Goal: Task Accomplishment & Management: Manage account settings

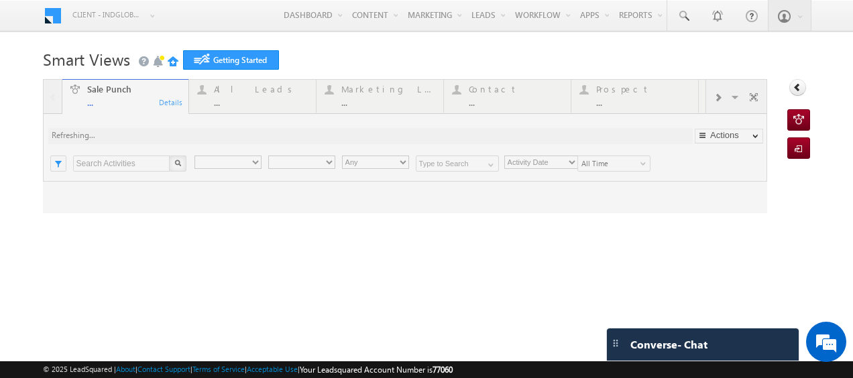
type input "Any Owner"
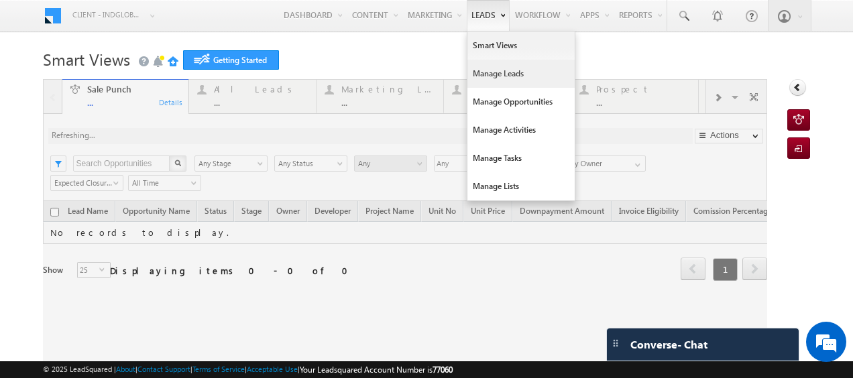
click at [487, 76] on link "Manage Leads" at bounding box center [521, 74] width 107 height 28
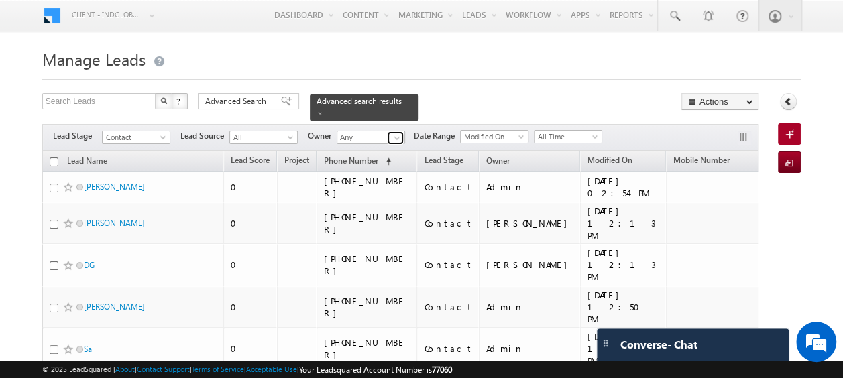
click at [398, 133] on span at bounding box center [397, 138] width 11 height 11
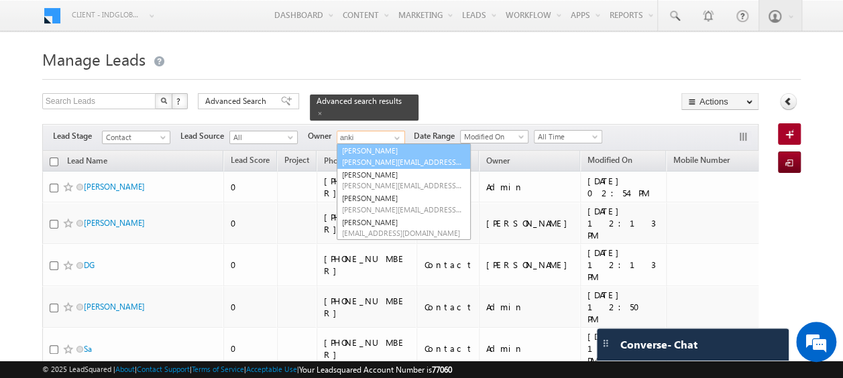
click at [386, 144] on link "Ankit Singh ankitkumar.singh@indglobal.ae" at bounding box center [404, 156] width 134 height 25
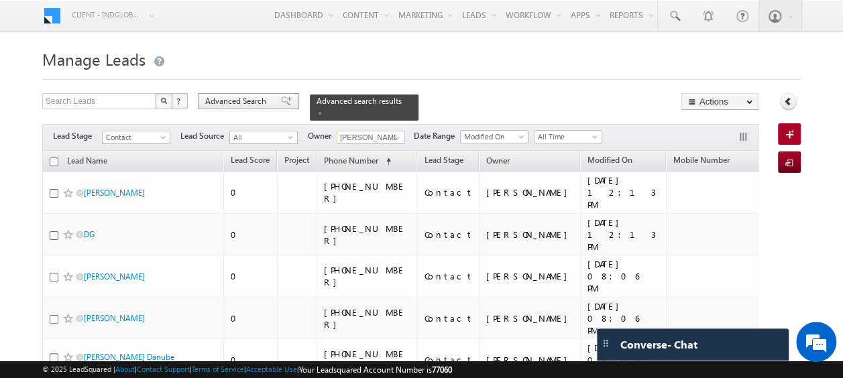
type input "[PERSON_NAME]"
click at [264, 100] on span "Advanced Search" at bounding box center [237, 101] width 65 height 12
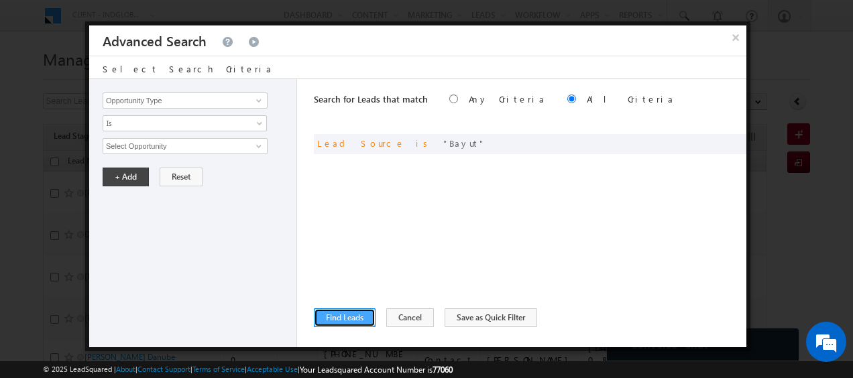
click at [362, 316] on button "Find Leads" at bounding box center [345, 318] width 62 height 19
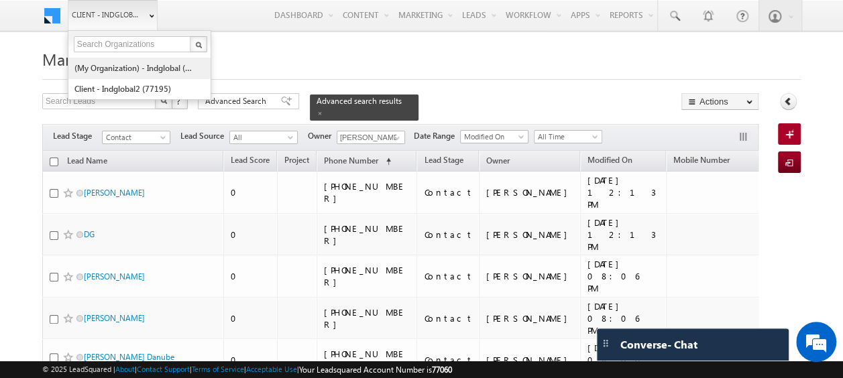
click at [129, 70] on link "(My Organization) - indglobal (48060)" at bounding box center [135, 68] width 123 height 21
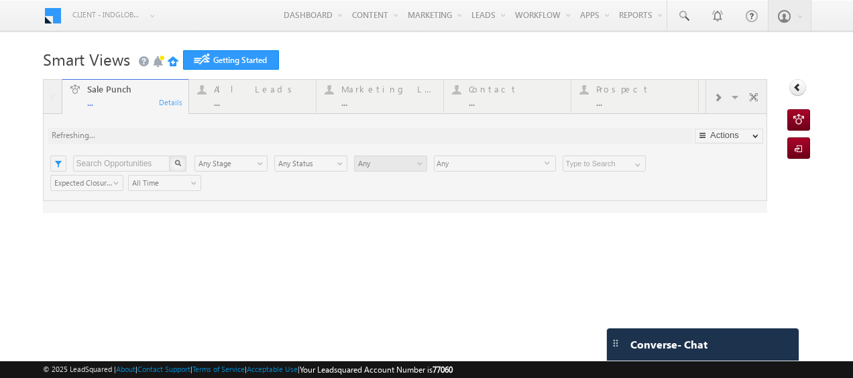
type input "Any Owner"
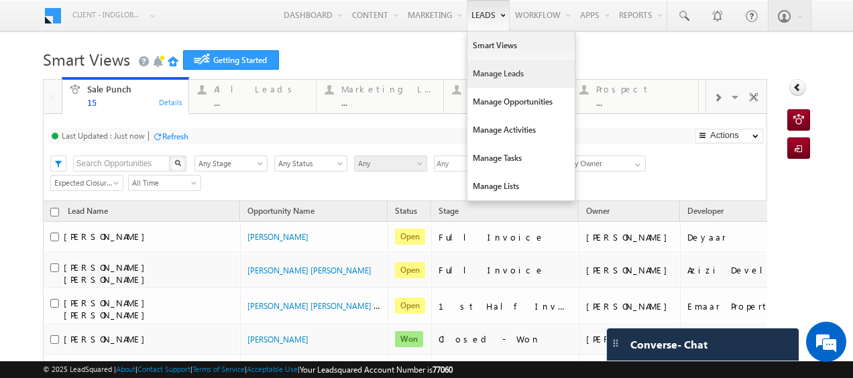
click at [475, 76] on link "Manage Leads" at bounding box center [521, 74] width 107 height 28
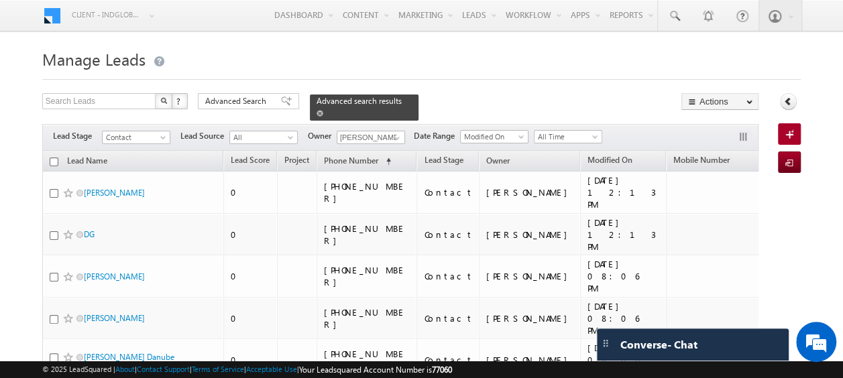
click at [323, 110] on span at bounding box center [320, 113] width 7 height 7
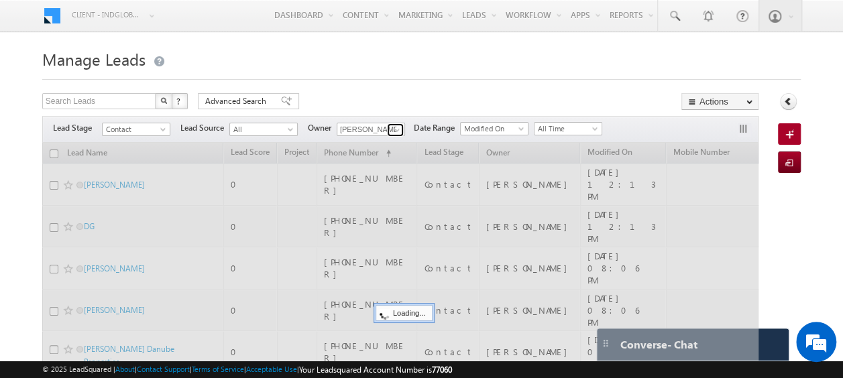
click at [394, 129] on span at bounding box center [397, 130] width 11 height 11
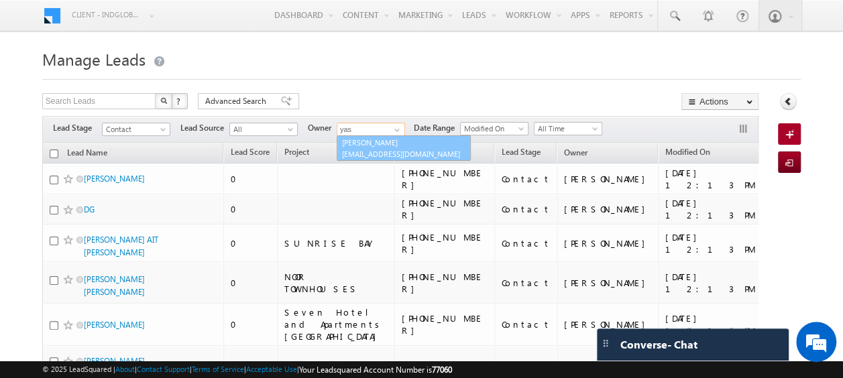
click at [386, 142] on link "[PERSON_NAME] [EMAIL_ADDRESS][DOMAIN_NAME]" at bounding box center [404, 147] width 134 height 25
type input "[PERSON_NAME]"
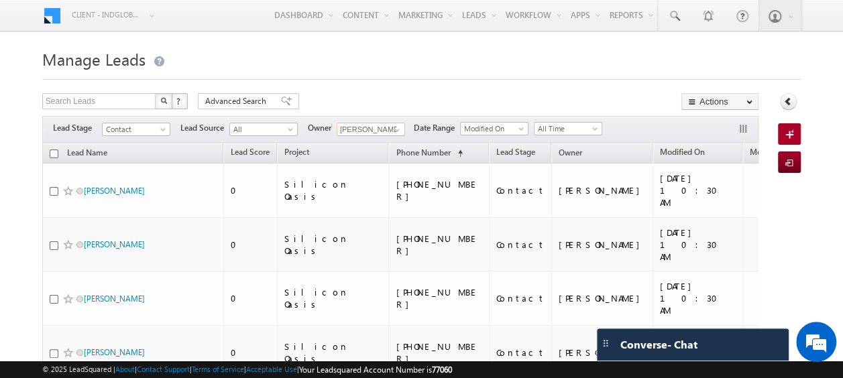
click at [55, 152] on input "checkbox" at bounding box center [54, 154] width 9 height 9
checkbox input "true"
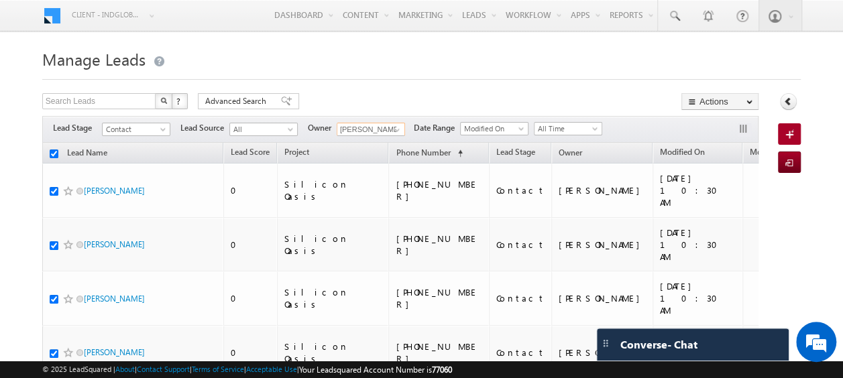
checkbox input "true"
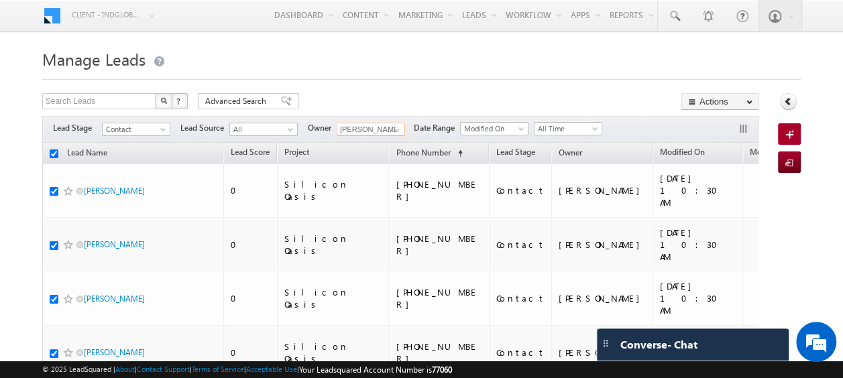
checkbox input "true"
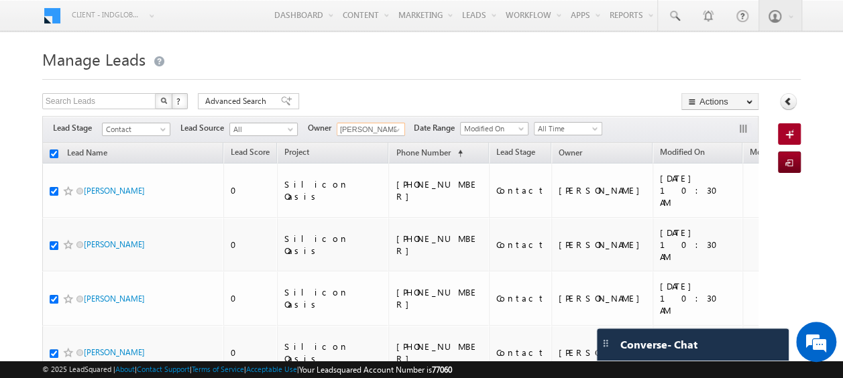
checkbox input "true"
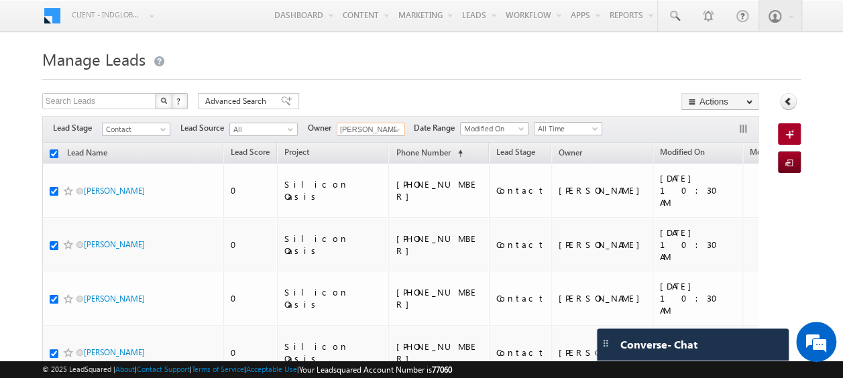
checkbox input "true"
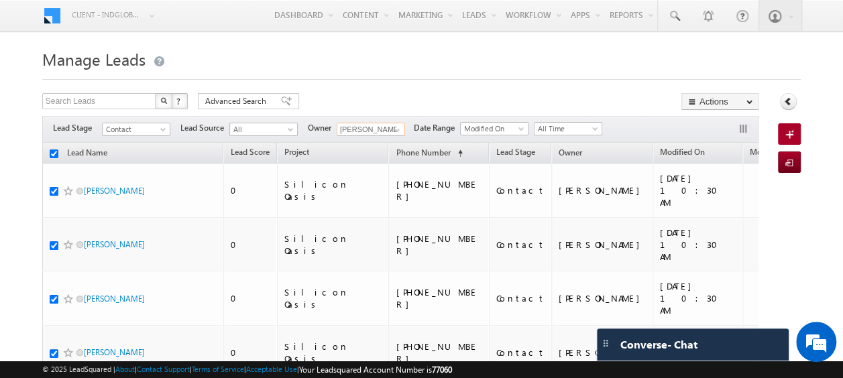
checkbox input "true"
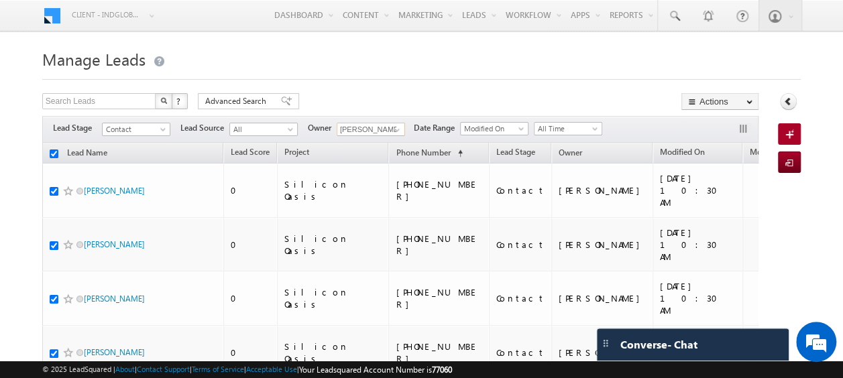
checkbox input "true"
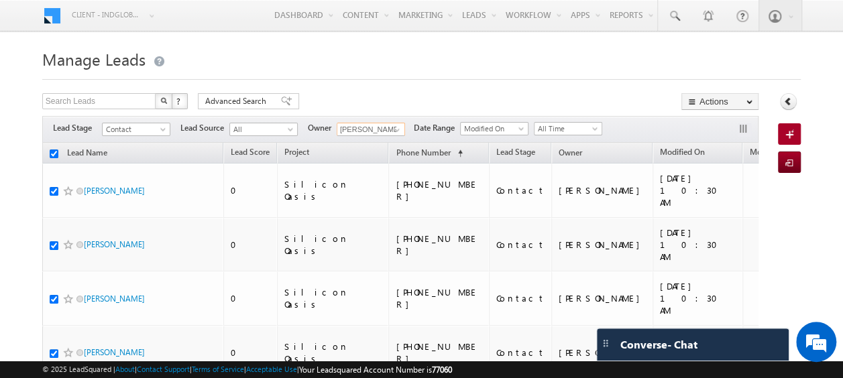
checkbox input "true"
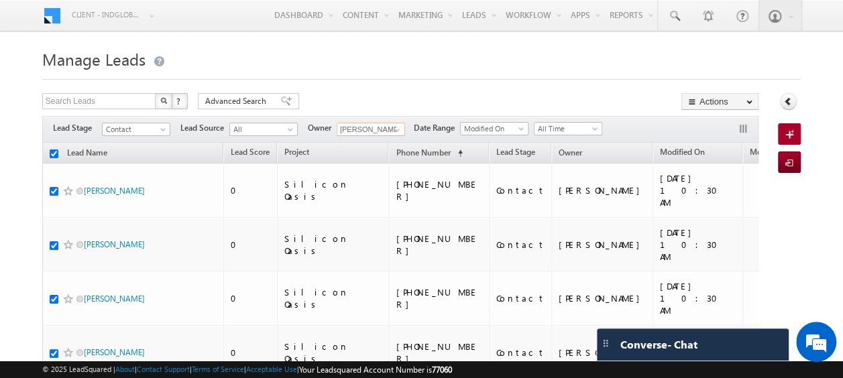
checkbox input "true"
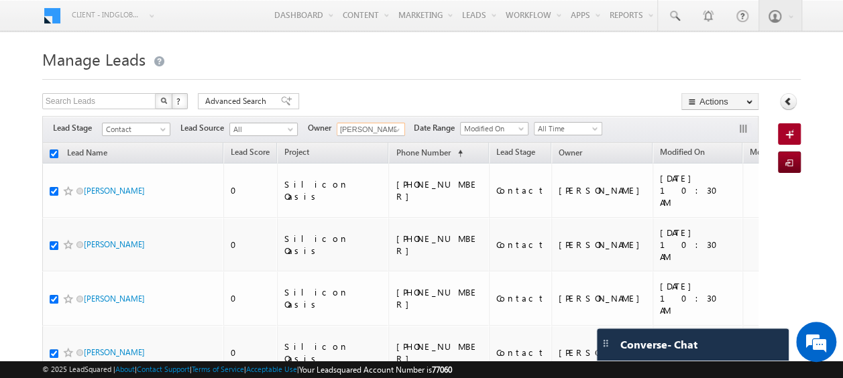
checkbox input "true"
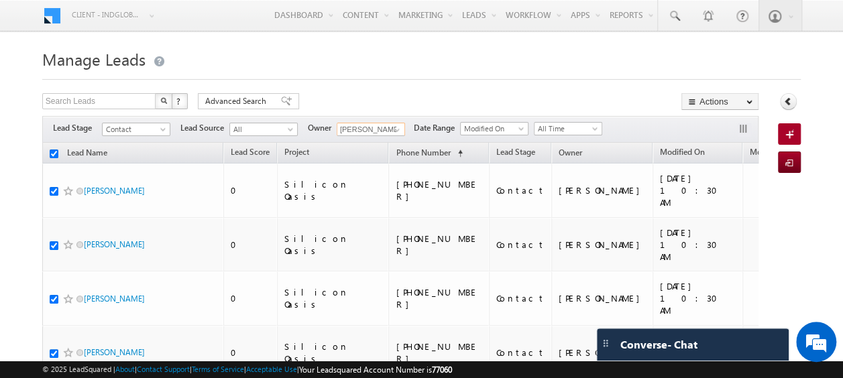
checkbox input "true"
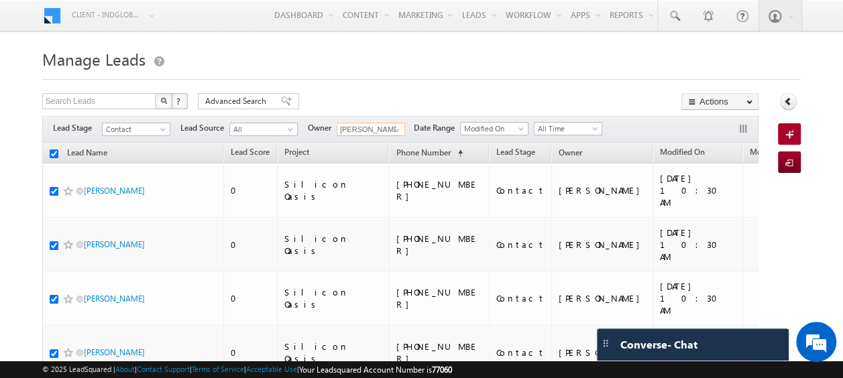
checkbox input "true"
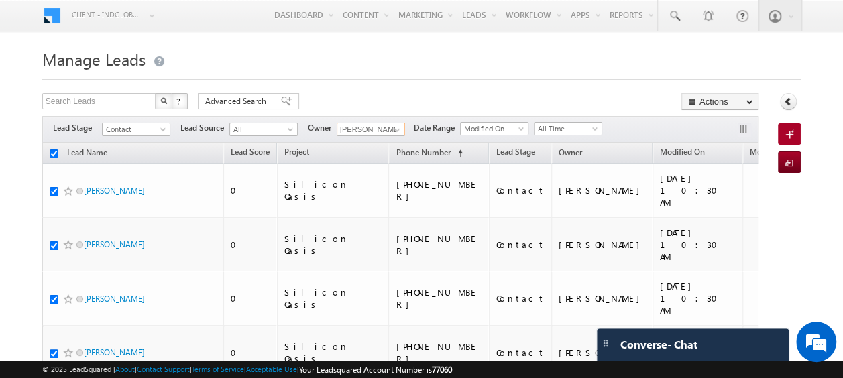
checkbox input "true"
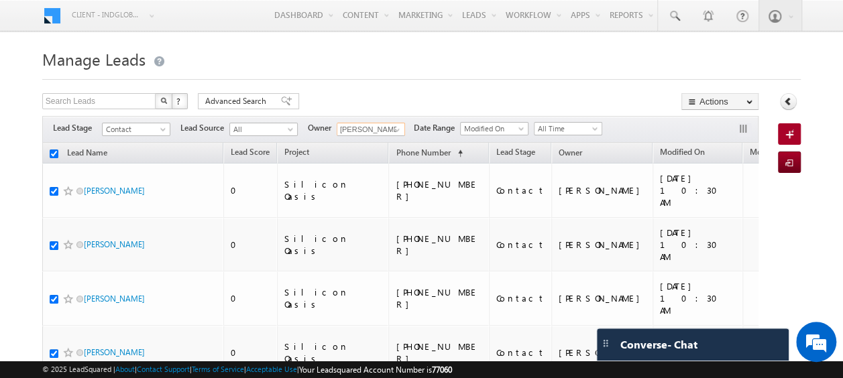
checkbox input "true"
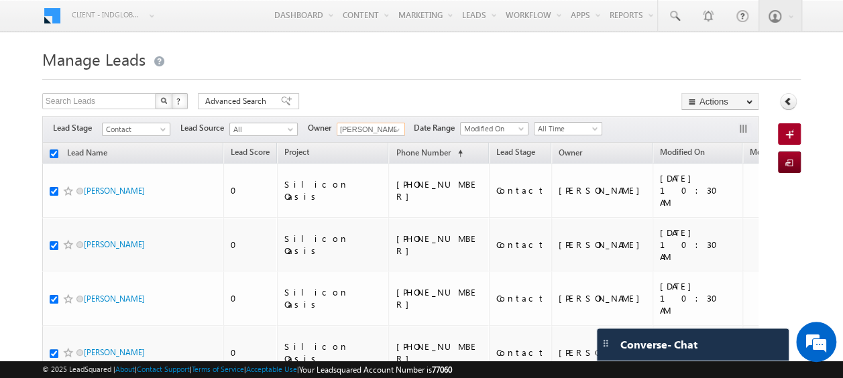
checkbox input "true"
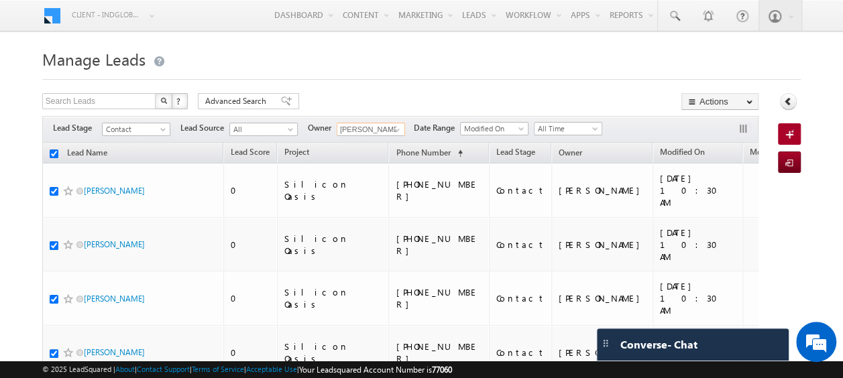
checkbox input "true"
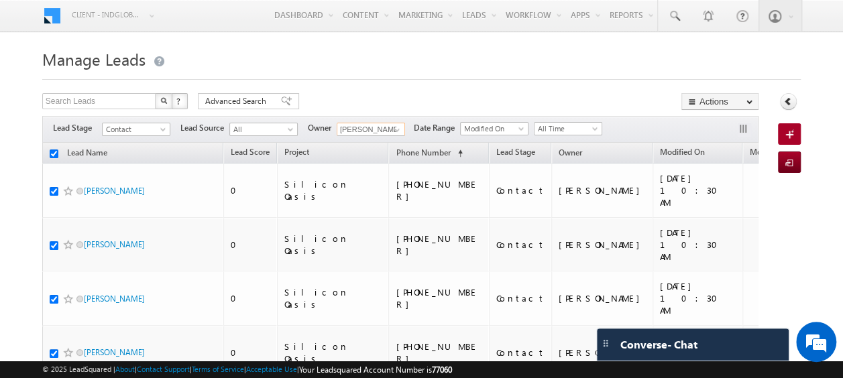
checkbox input "true"
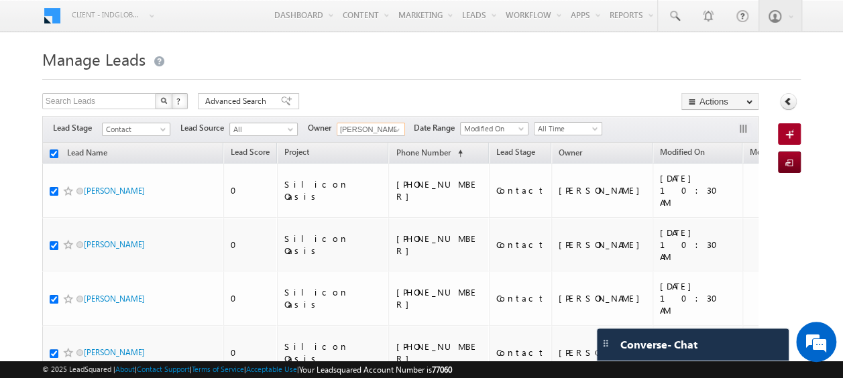
checkbox input "true"
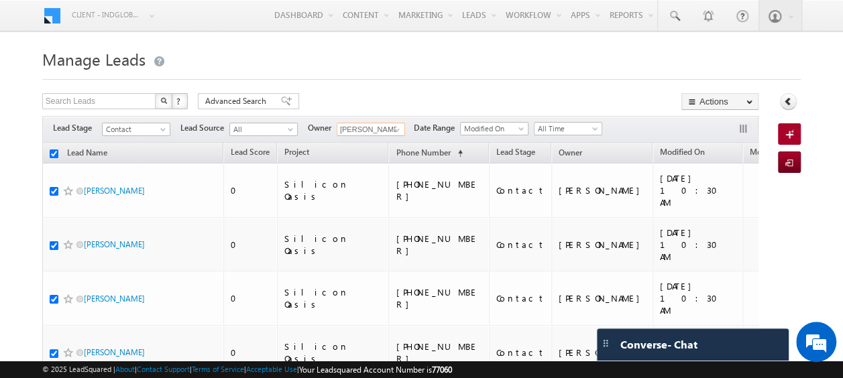
checkbox input "true"
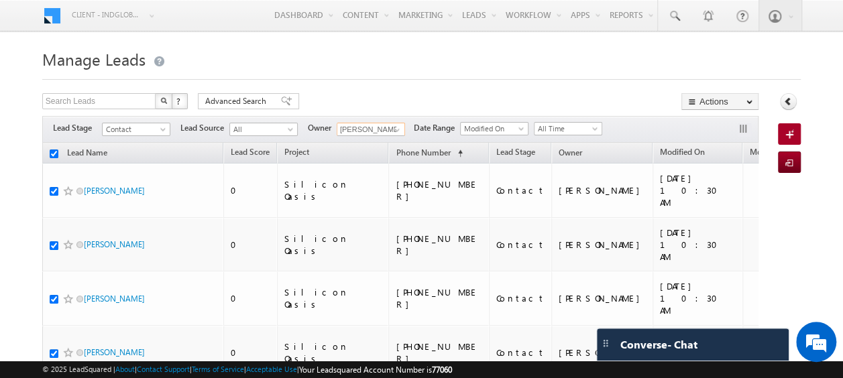
checkbox input "true"
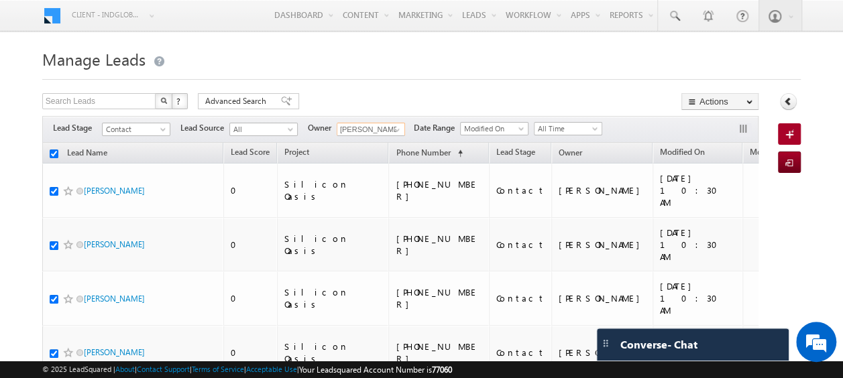
checkbox input "true"
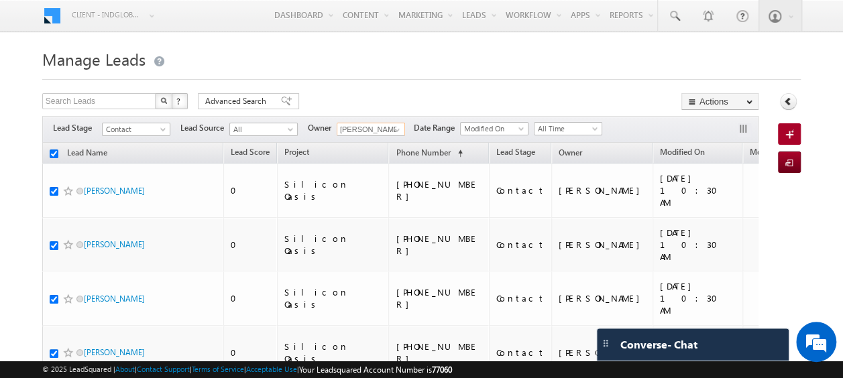
checkbox input "true"
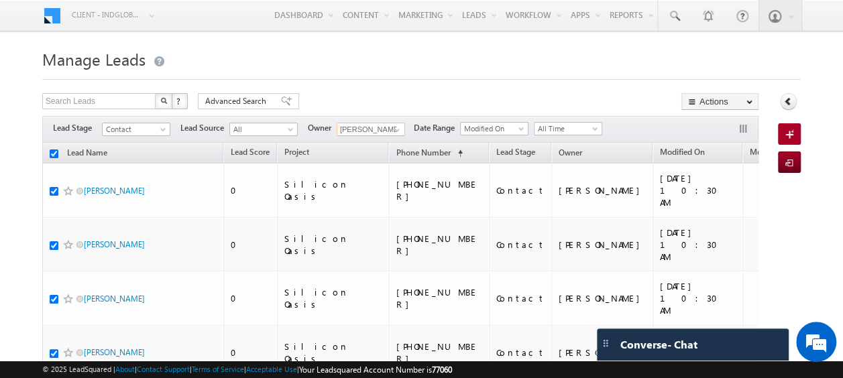
checkbox input "true"
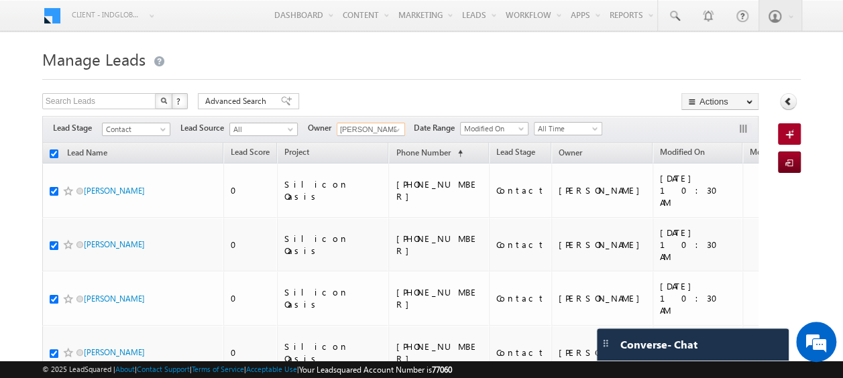
checkbox input "true"
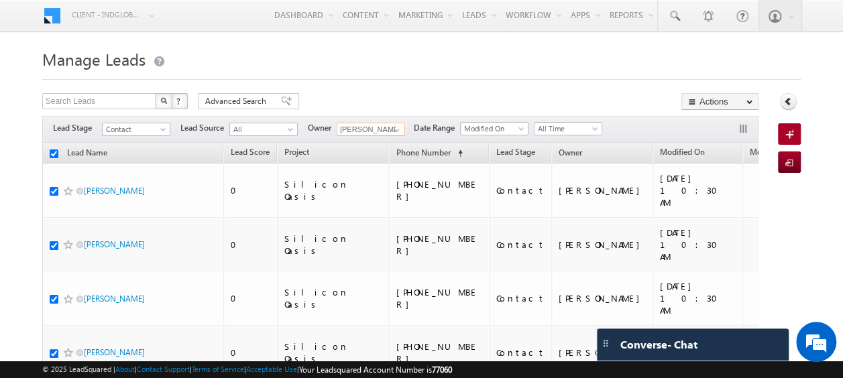
checkbox input "true"
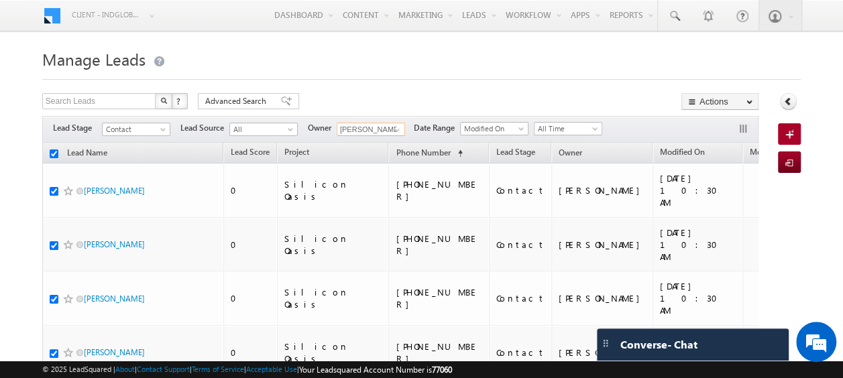
checkbox input "true"
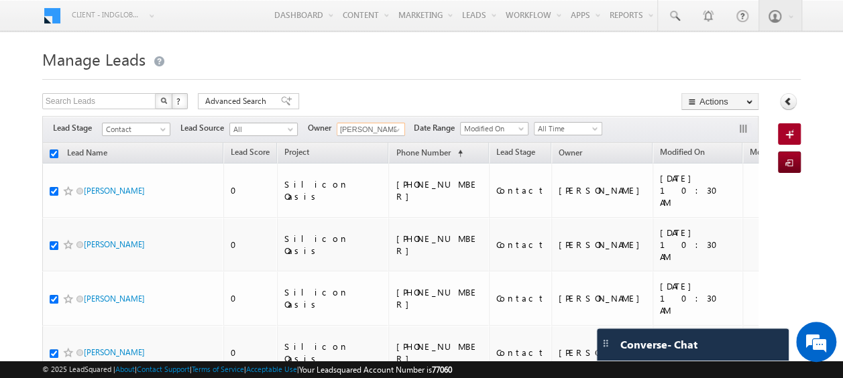
checkbox input "true"
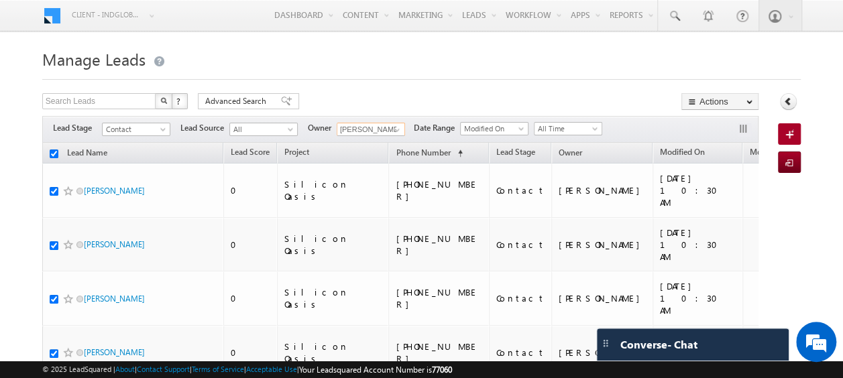
checkbox input "true"
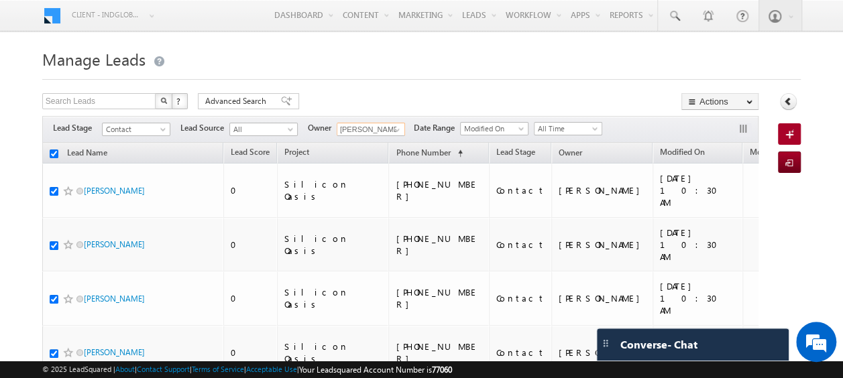
checkbox input "true"
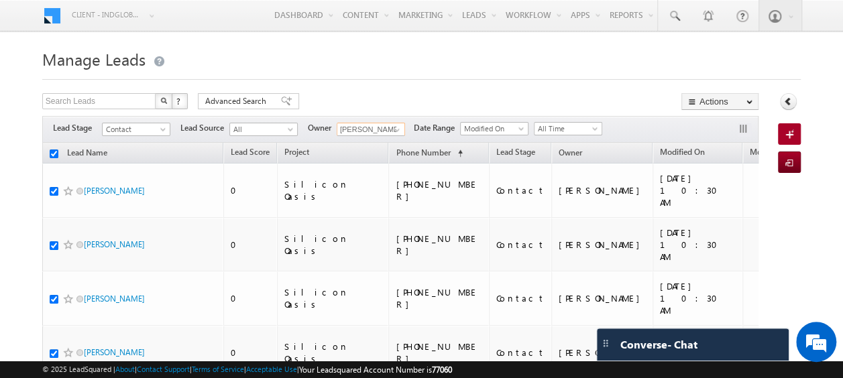
checkbox input "true"
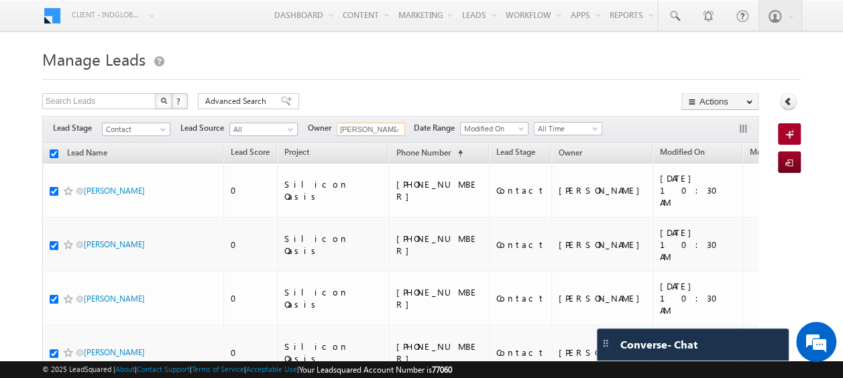
checkbox input "true"
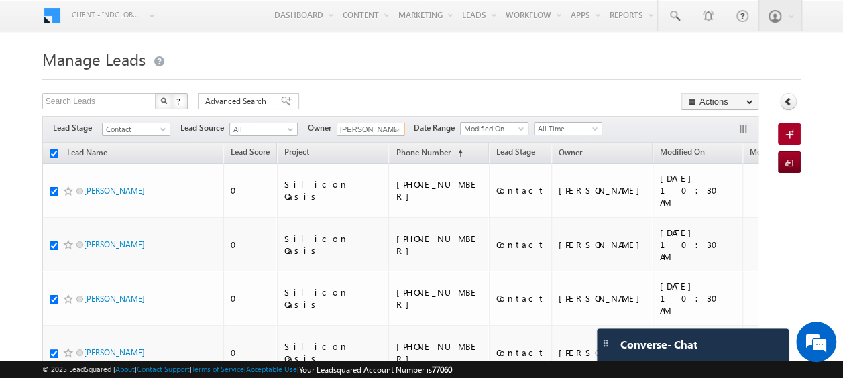
checkbox input "true"
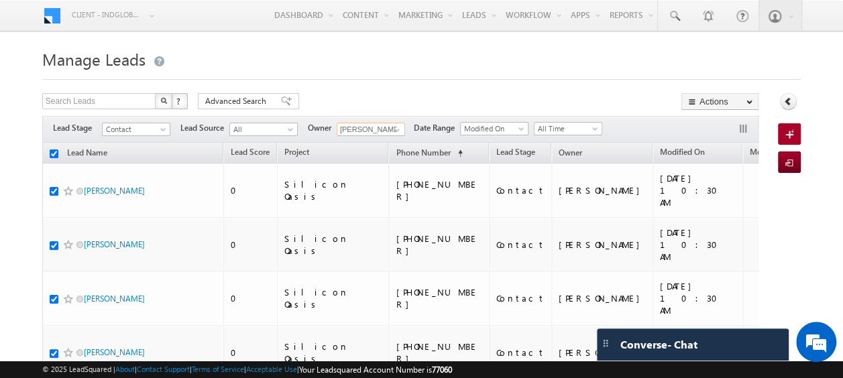
checkbox input "true"
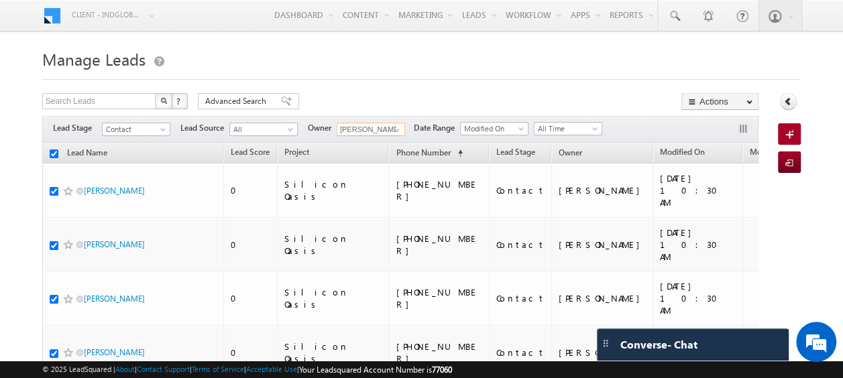
checkbox input "true"
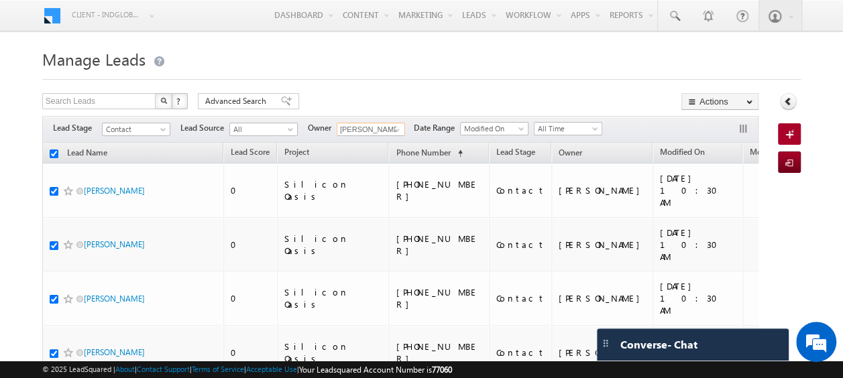
checkbox input "true"
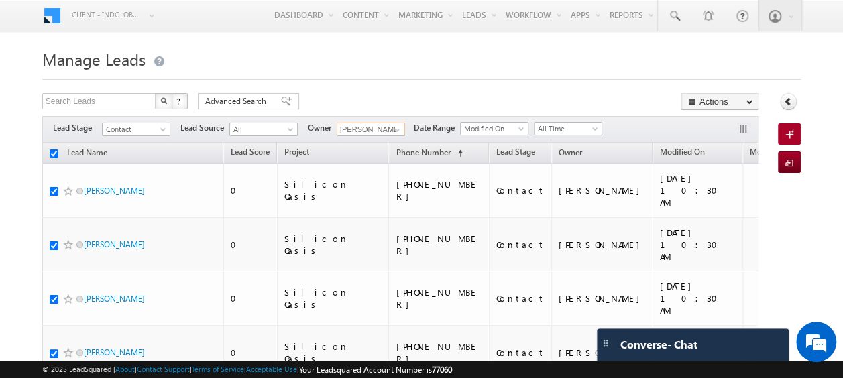
checkbox input "true"
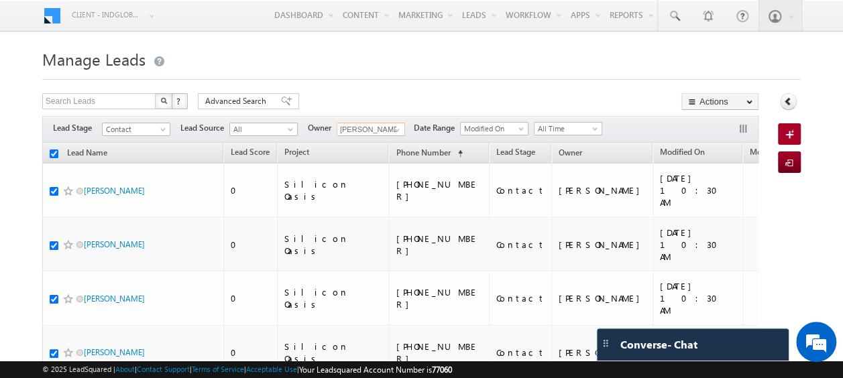
checkbox input "true"
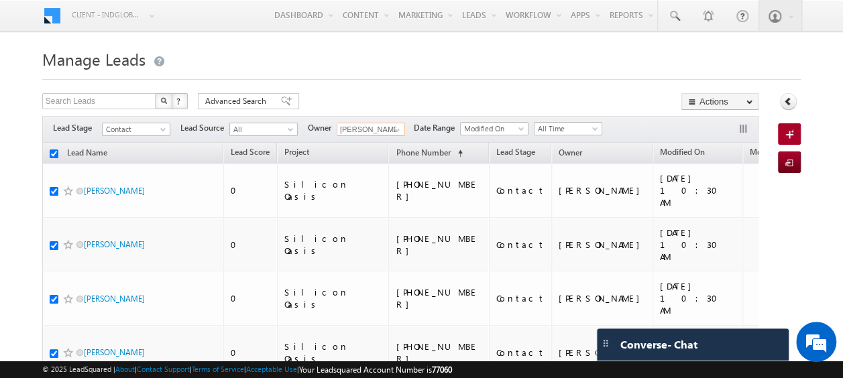
checkbox input "true"
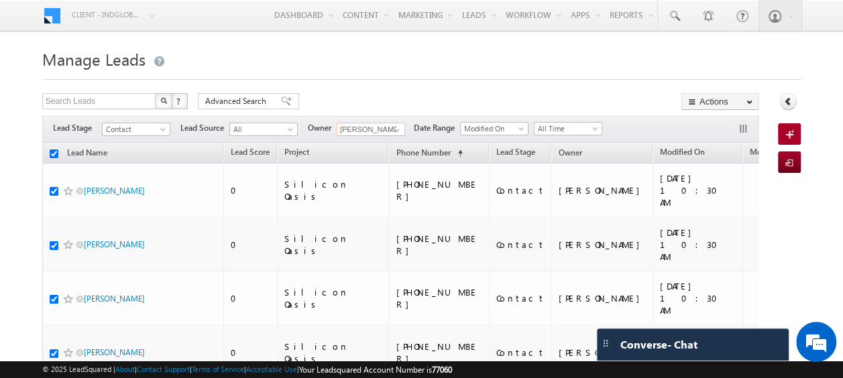
checkbox input "true"
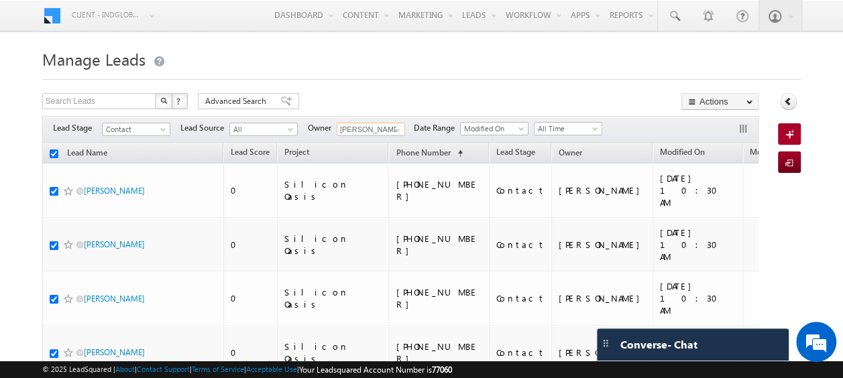
checkbox input "true"
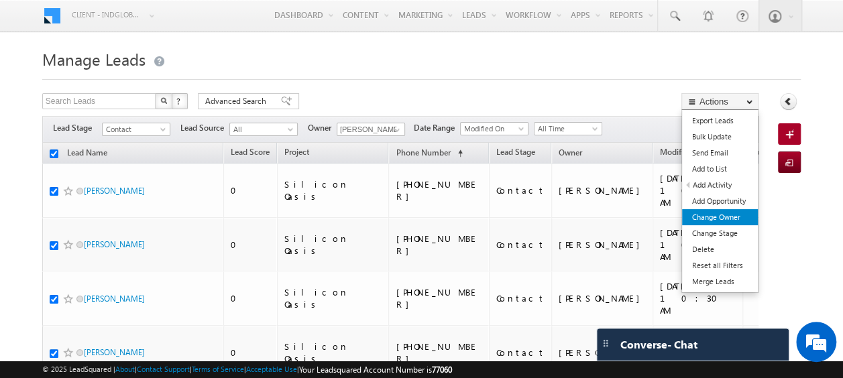
click at [719, 217] on link "Change Owner" at bounding box center [720, 217] width 76 height 16
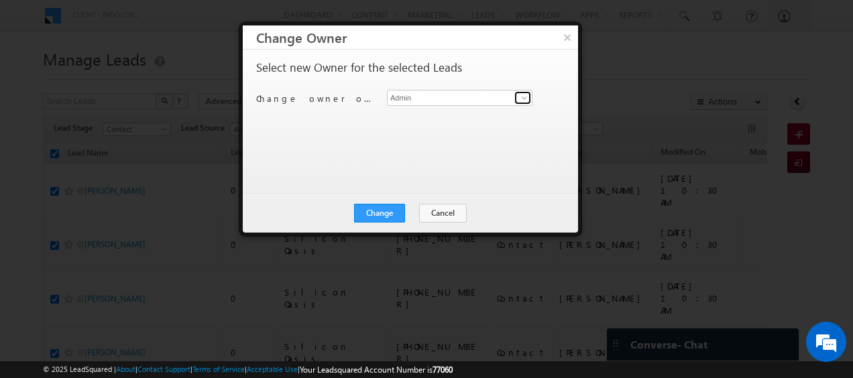
click at [525, 99] on span at bounding box center [524, 98] width 11 height 11
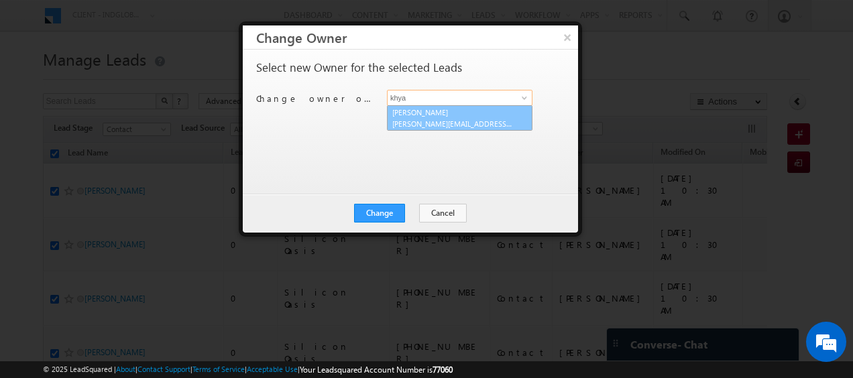
click at [394, 119] on span "[PERSON_NAME][EMAIL_ADDRESS][DOMAIN_NAME]" at bounding box center [452, 124] width 121 height 10
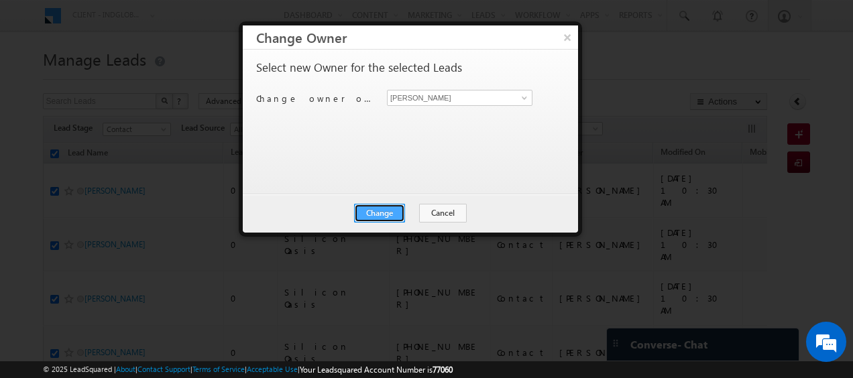
click at [388, 217] on button "Change" at bounding box center [379, 213] width 51 height 19
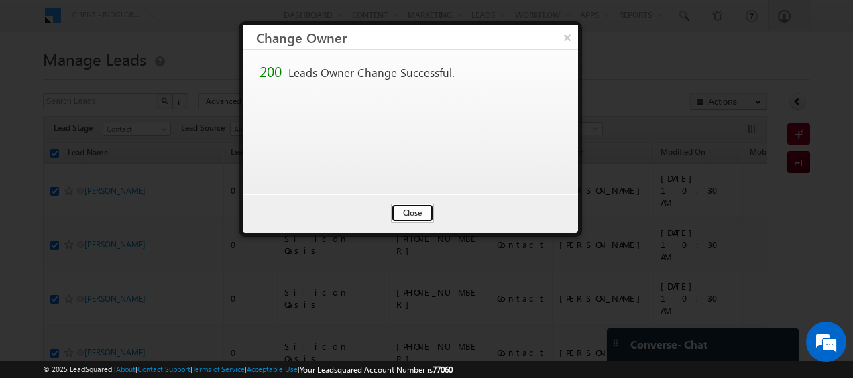
click at [410, 211] on button "Close" at bounding box center [412, 213] width 43 height 19
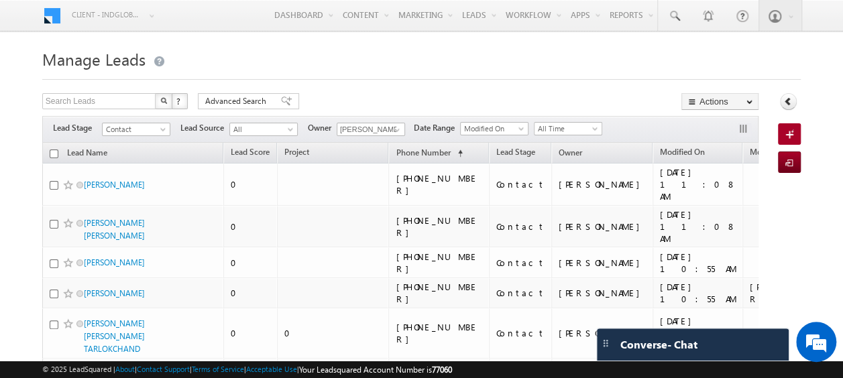
click at [52, 152] on input "checkbox" at bounding box center [54, 154] width 9 height 9
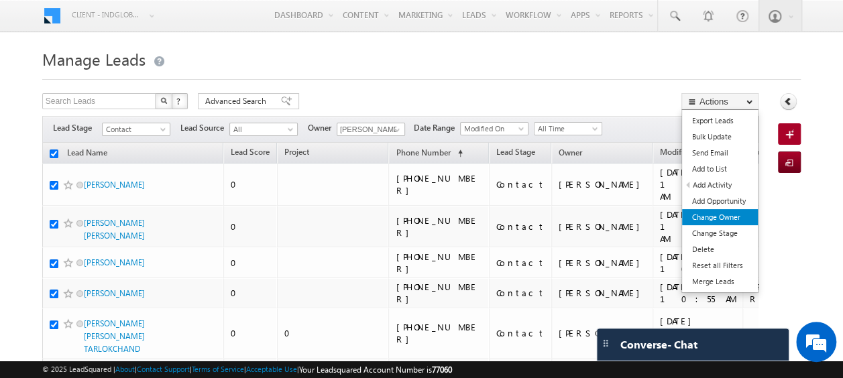
click at [727, 213] on link "Change Owner" at bounding box center [720, 217] width 76 height 16
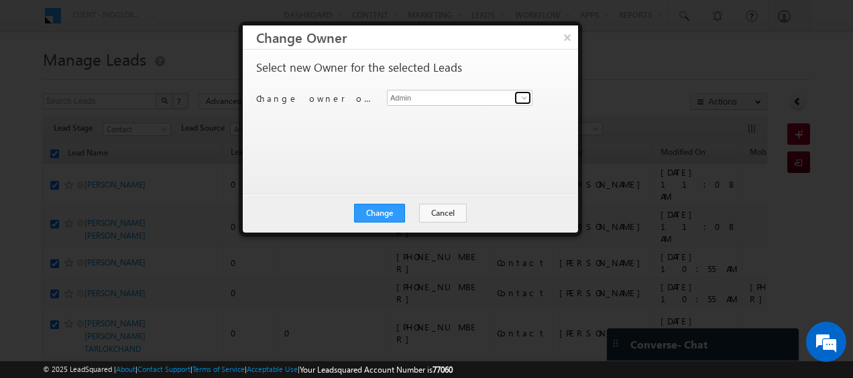
click at [525, 98] on span at bounding box center [524, 98] width 11 height 11
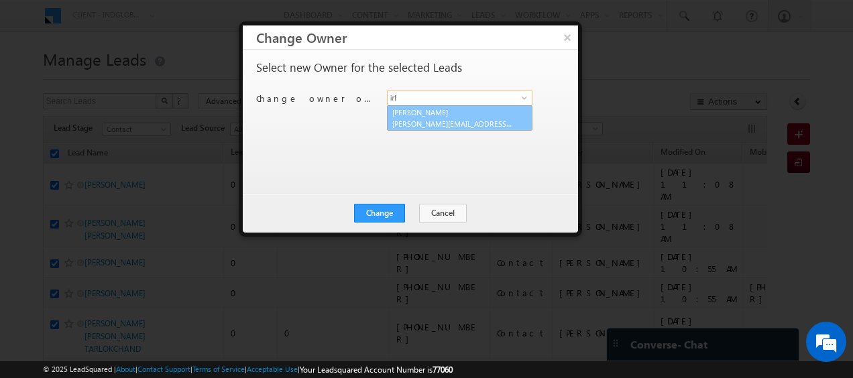
click at [443, 121] on span "[PERSON_NAME][EMAIL_ADDRESS][PERSON_NAME][DOMAIN_NAME]" at bounding box center [452, 124] width 121 height 10
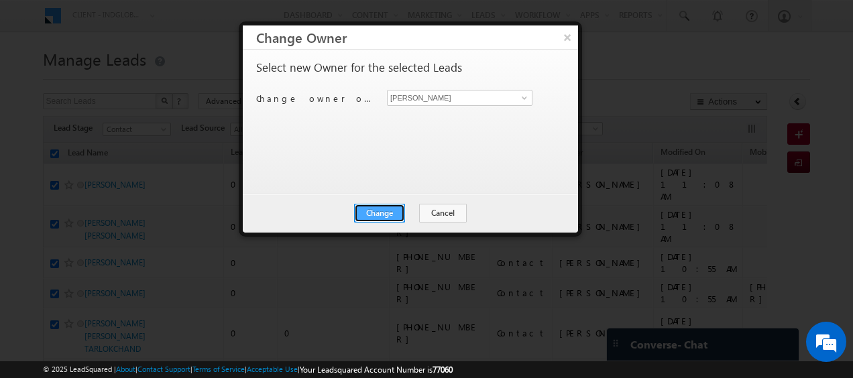
click at [382, 215] on button "Change" at bounding box center [379, 213] width 51 height 19
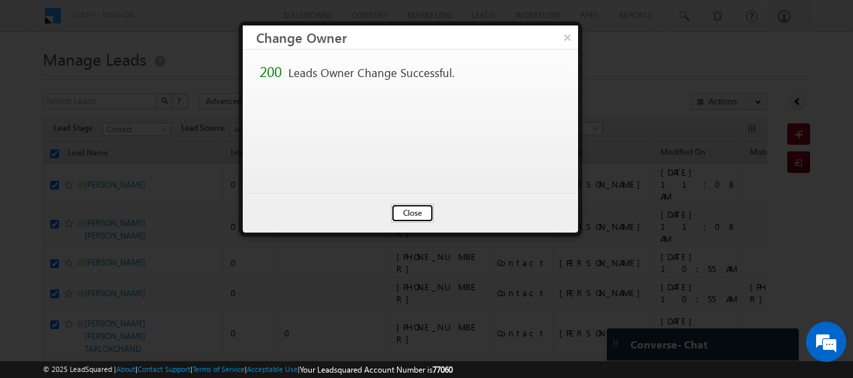
click at [404, 219] on button "Close" at bounding box center [412, 213] width 43 height 19
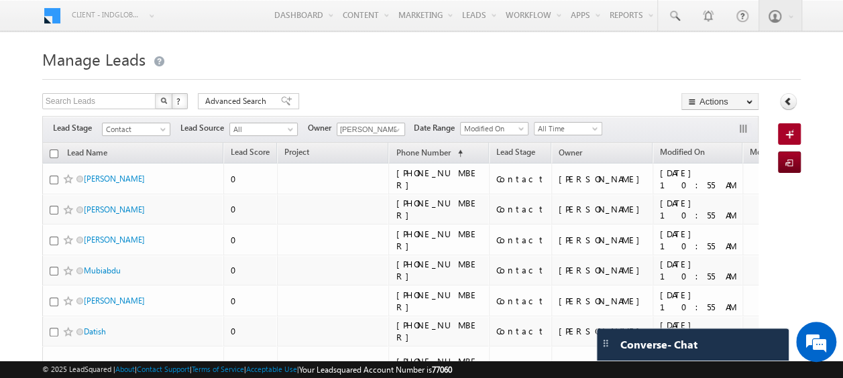
click at [55, 154] on input "checkbox" at bounding box center [54, 154] width 9 height 9
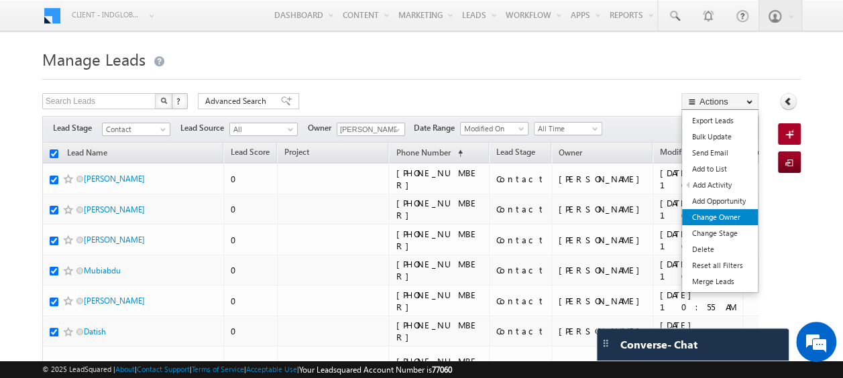
click at [714, 220] on link "Change Owner" at bounding box center [720, 217] width 76 height 16
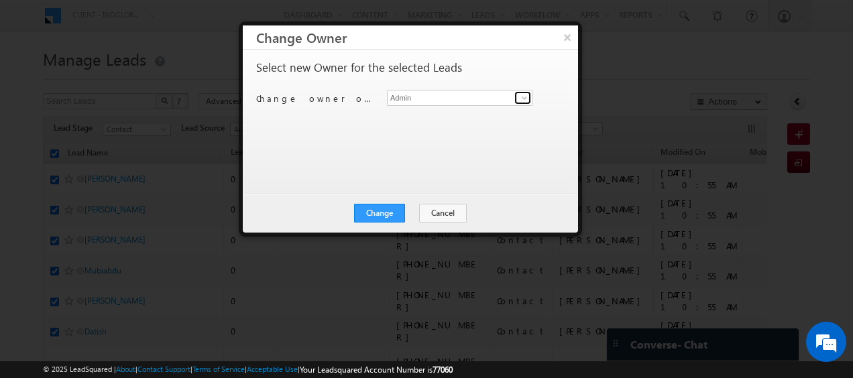
click at [523, 99] on span at bounding box center [524, 98] width 11 height 11
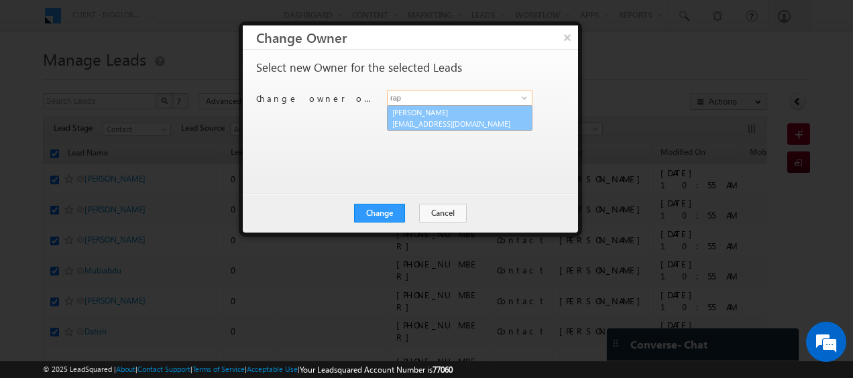
click at [449, 112] on link "[PERSON_NAME] [PERSON_NAME][EMAIL_ADDRESS][DOMAIN_NAME]" at bounding box center [460, 117] width 146 height 25
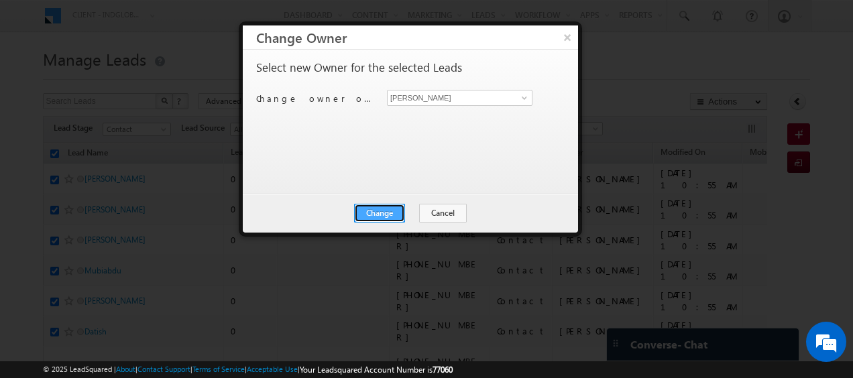
click at [386, 215] on button "Change" at bounding box center [379, 213] width 51 height 19
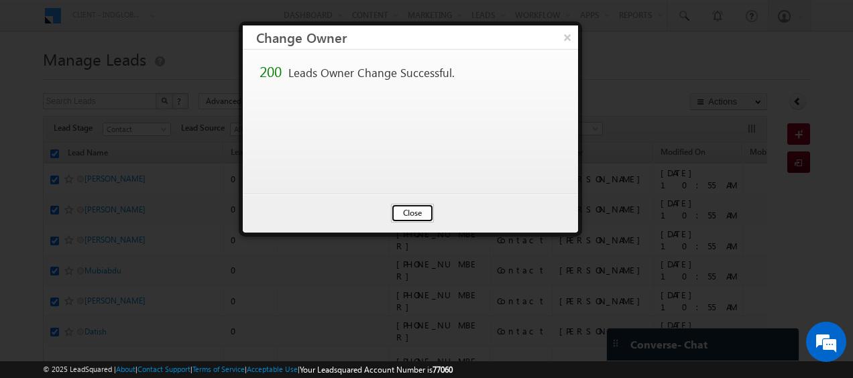
click at [423, 211] on button "Close" at bounding box center [412, 213] width 43 height 19
